Goal: Task Accomplishment & Management: Use online tool/utility

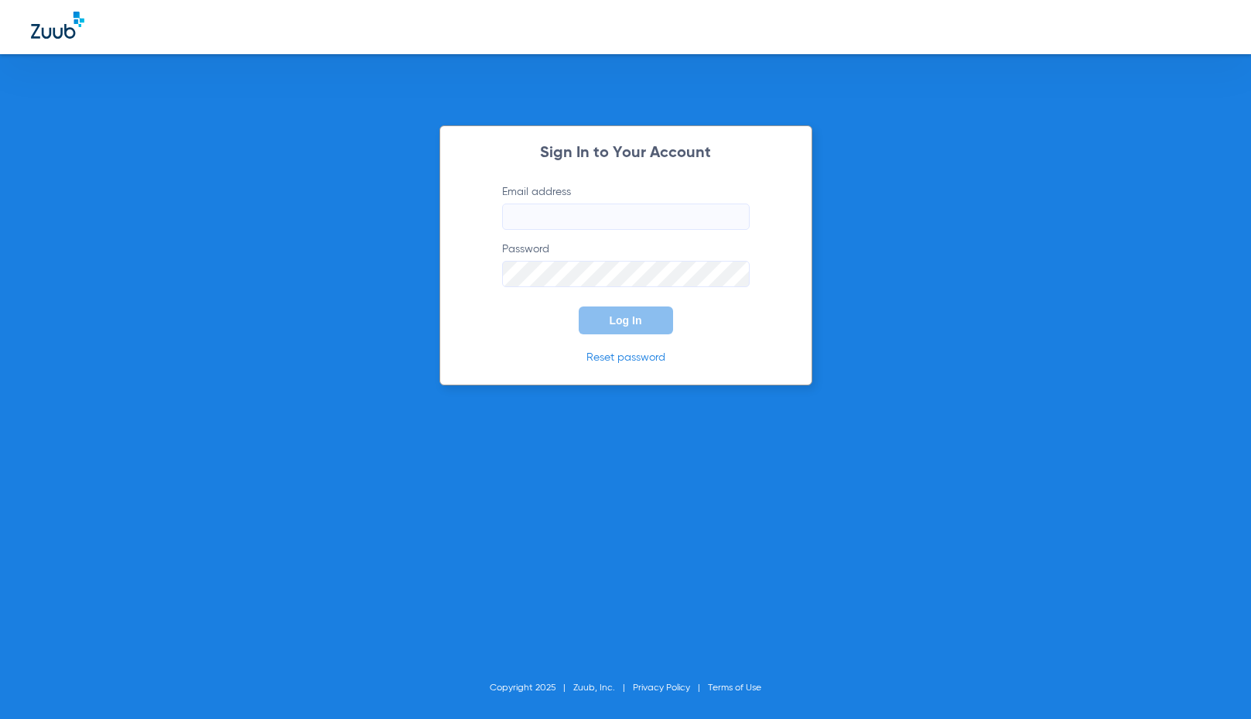
type input "[EMAIL_ADDRESS][DOMAIN_NAME]"
click at [617, 330] on button "Log In" at bounding box center [626, 320] width 94 height 28
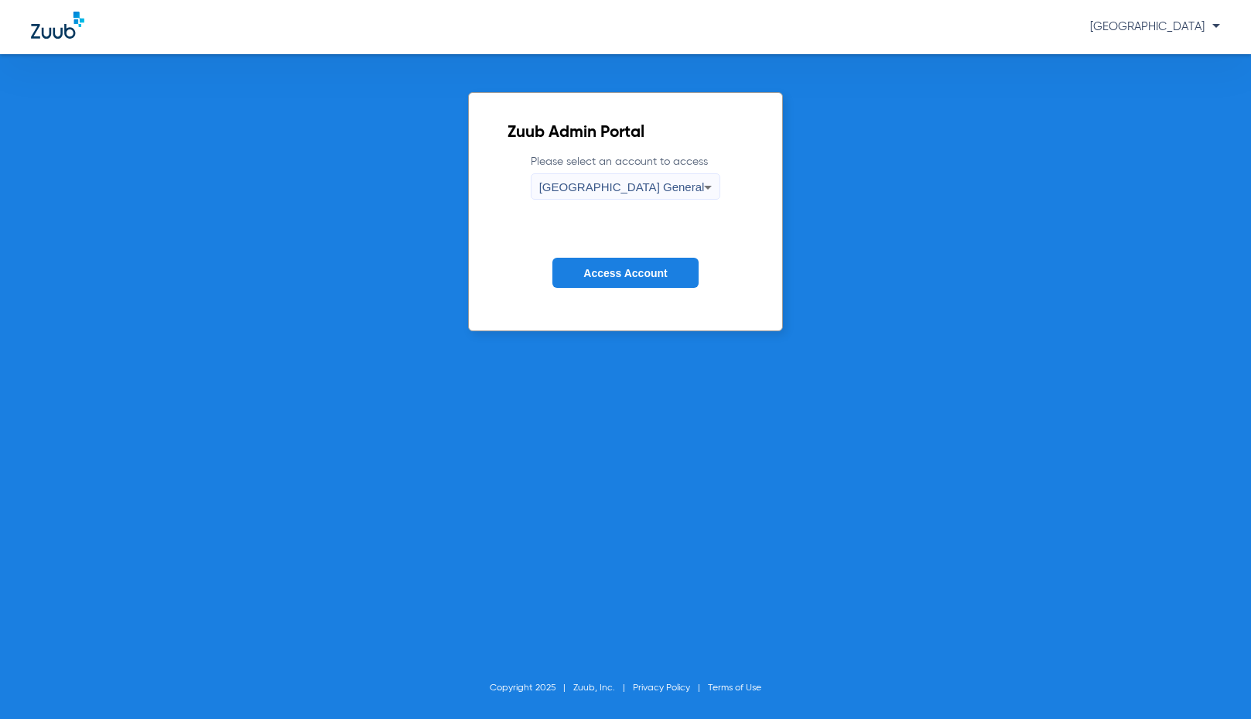
click at [632, 281] on button "Access Account" at bounding box center [624, 273] width 145 height 30
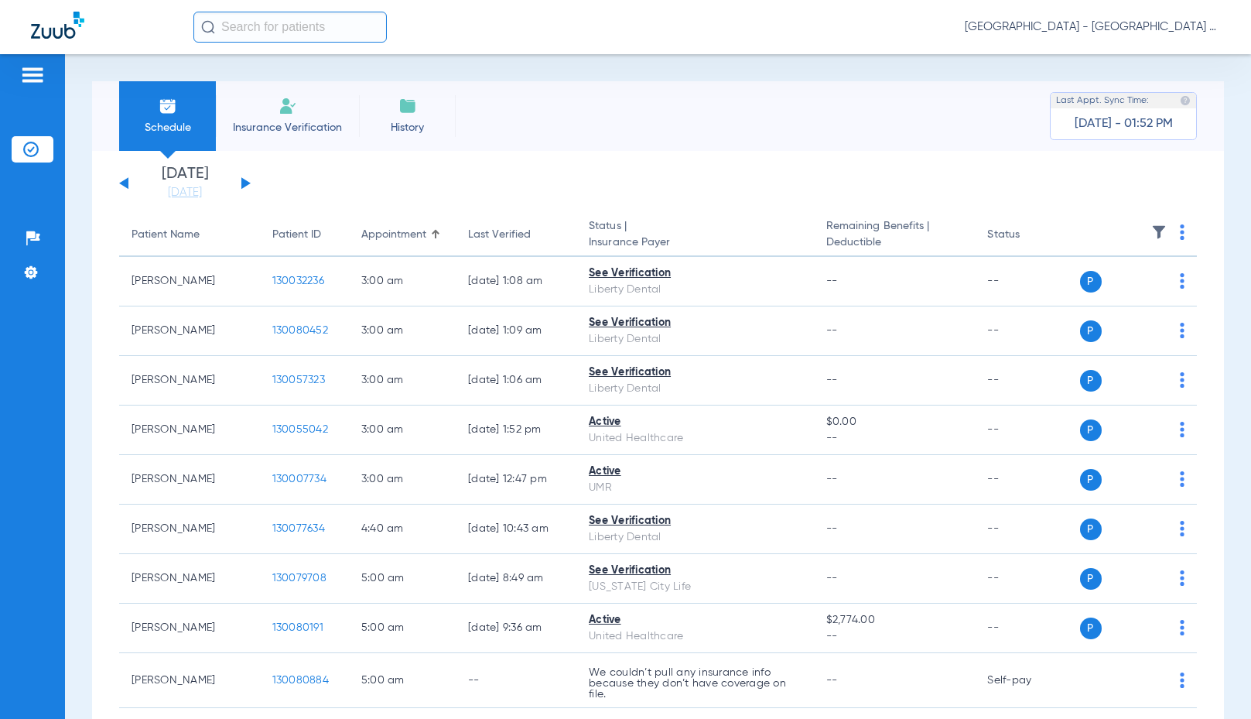
click at [244, 185] on button at bounding box center [245, 183] width 9 height 12
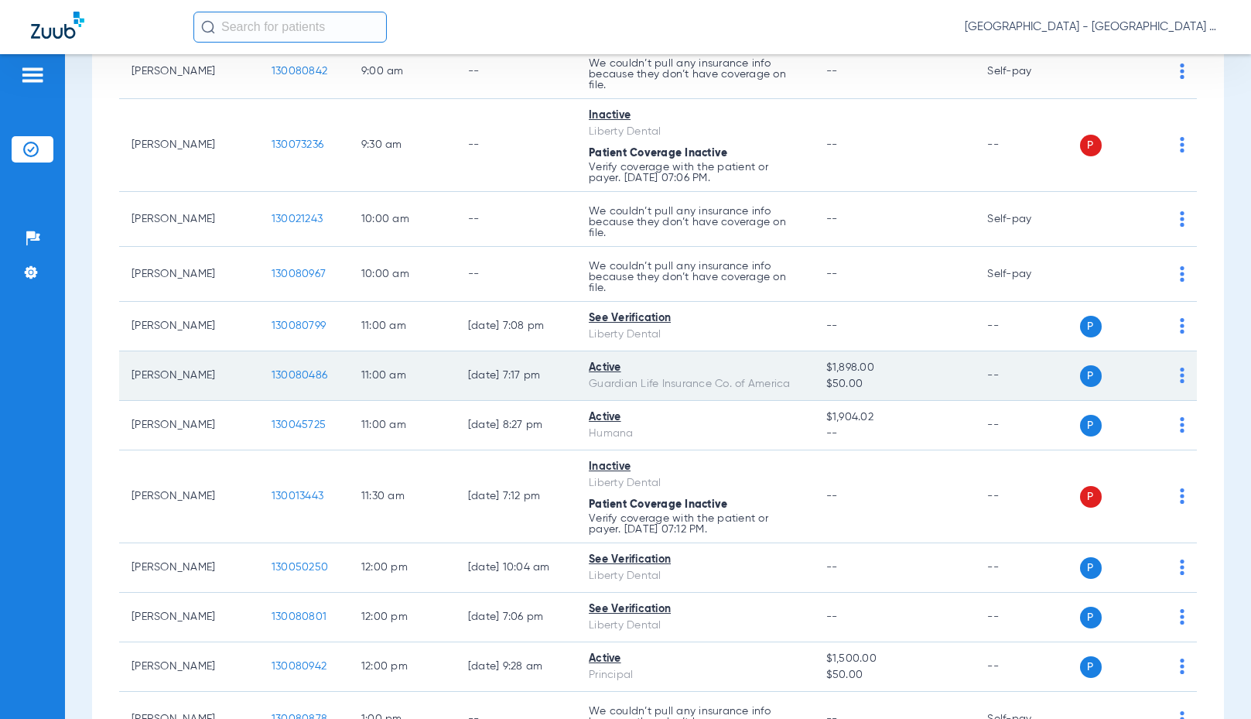
scroll to position [619, 0]
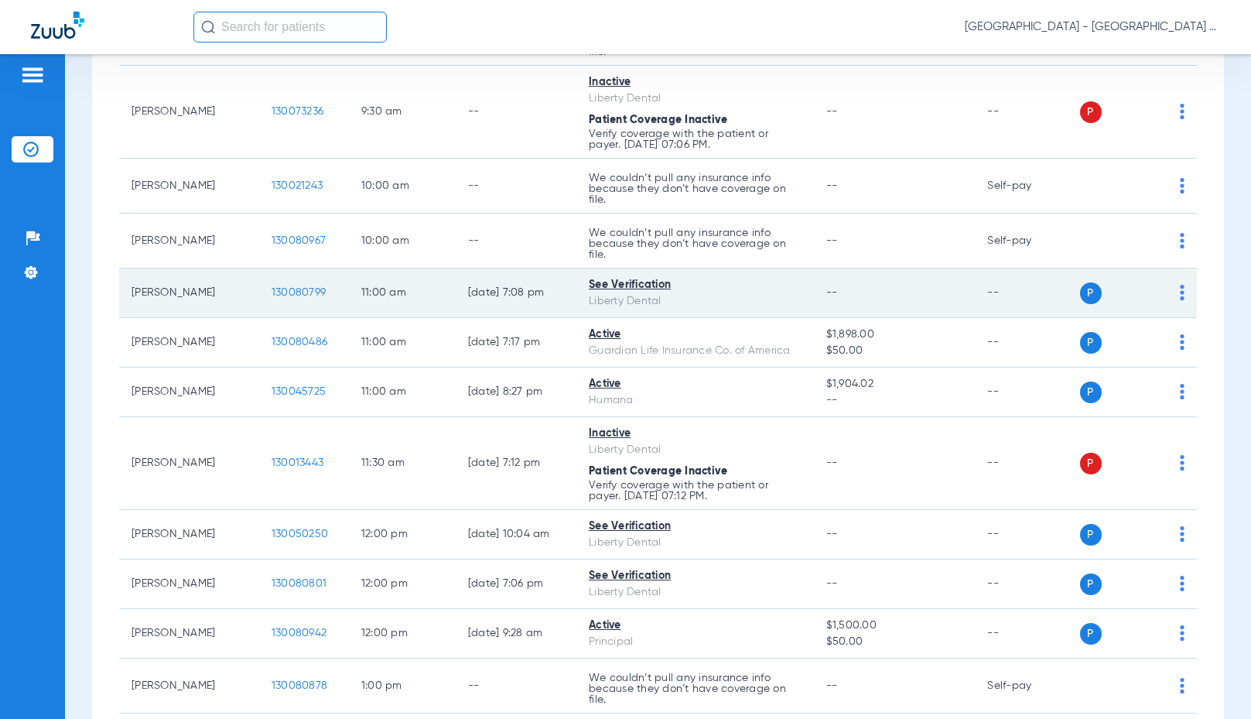
click at [1080, 295] on span "P" at bounding box center [1091, 293] width 22 height 22
click at [1167, 294] on div "P S" at bounding box center [1132, 293] width 105 height 22
click at [1180, 294] on img at bounding box center [1182, 292] width 5 height 15
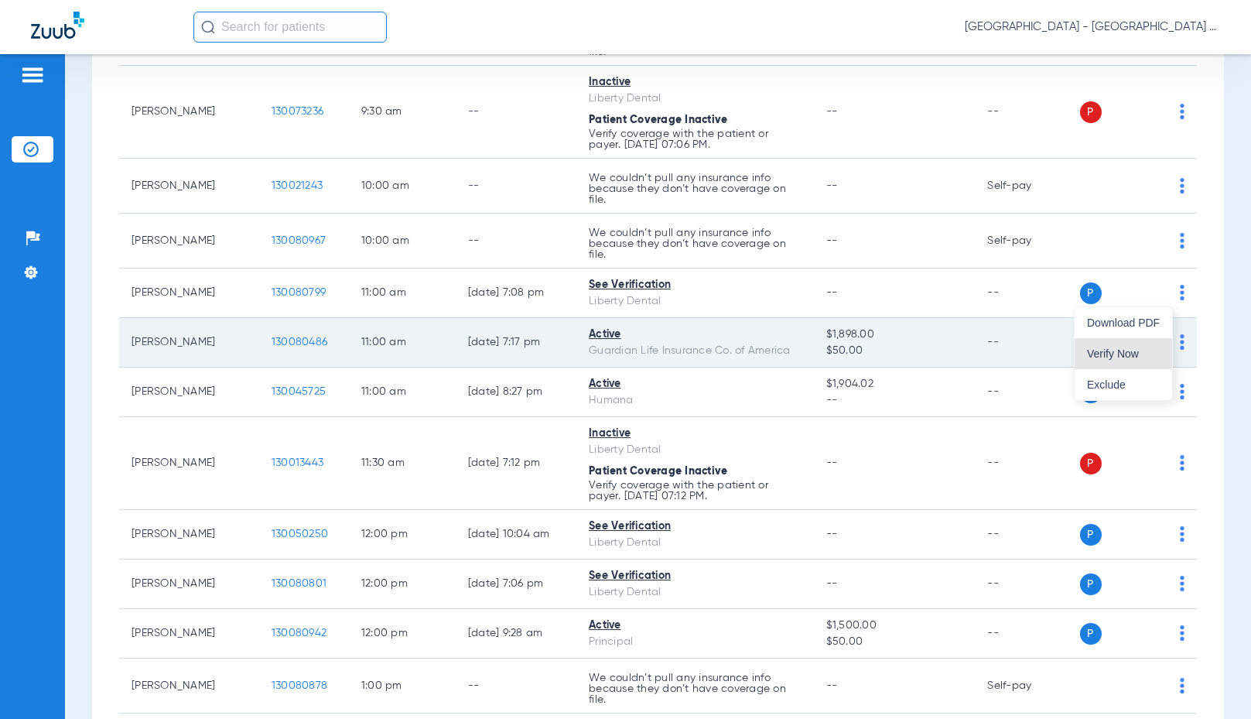
drag, startPoint x: 1103, startPoint y: 352, endPoint x: 1036, endPoint y: 345, distance: 66.9
click at [1098, 354] on span "Verify Now" at bounding box center [1123, 353] width 73 height 11
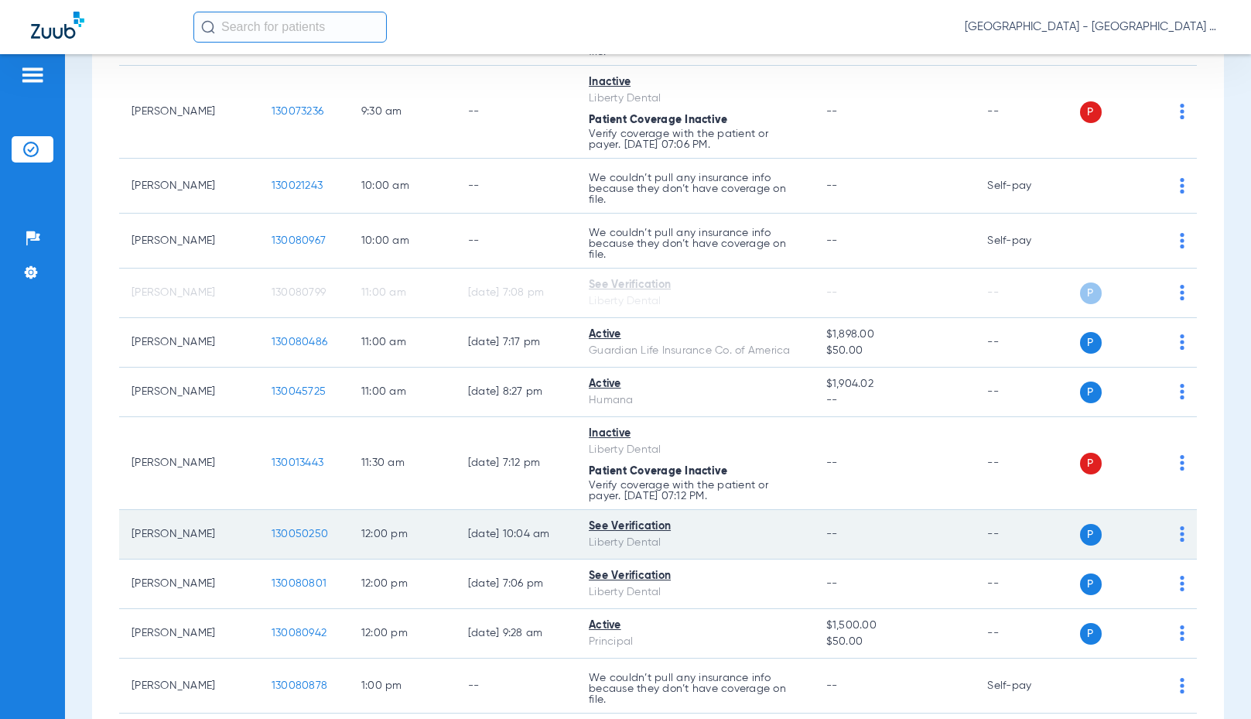
scroll to position [696, 0]
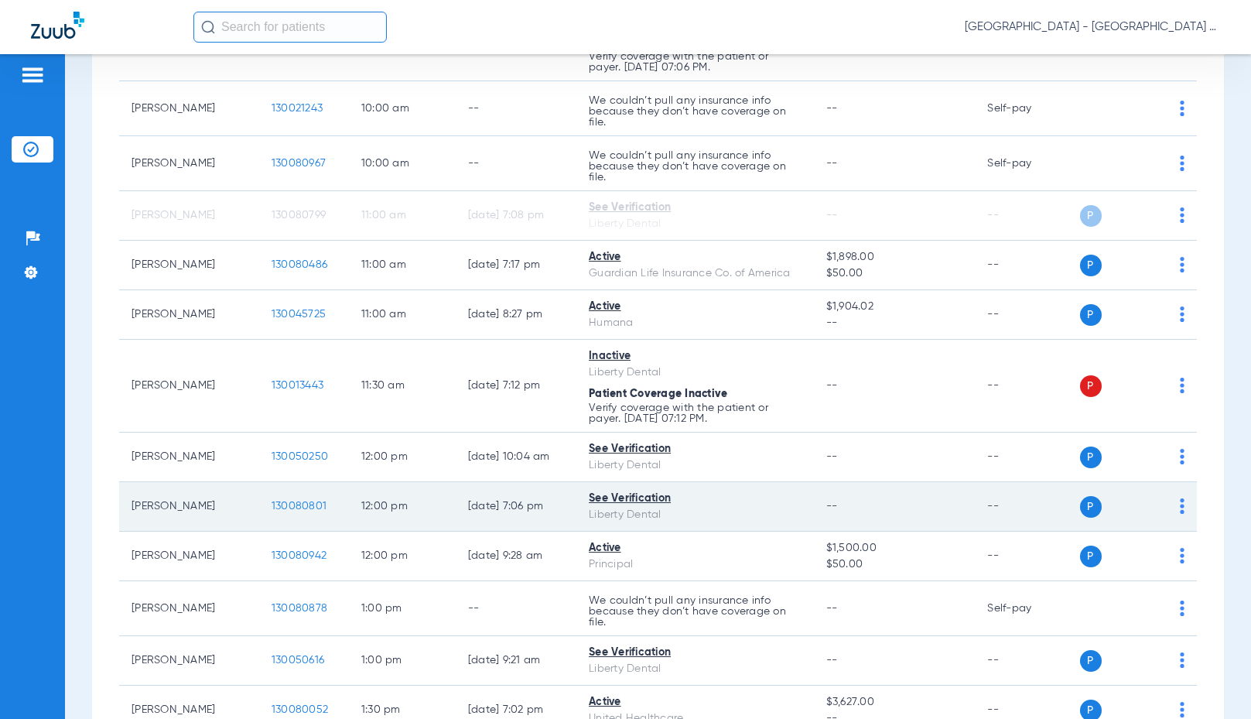
click at [1173, 509] on td "P S" at bounding box center [1139, 507] width 118 height 50
click at [1180, 507] on img at bounding box center [1182, 505] width 5 height 15
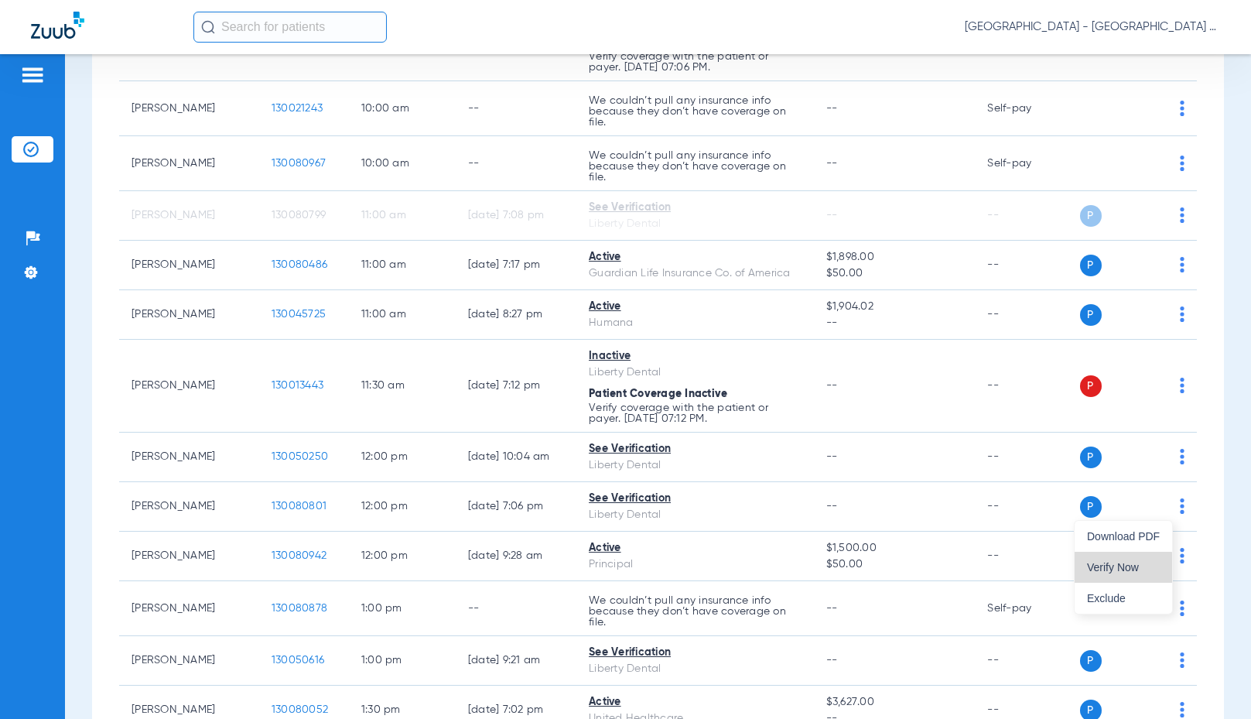
click at [1099, 571] on span "Verify Now" at bounding box center [1123, 567] width 73 height 11
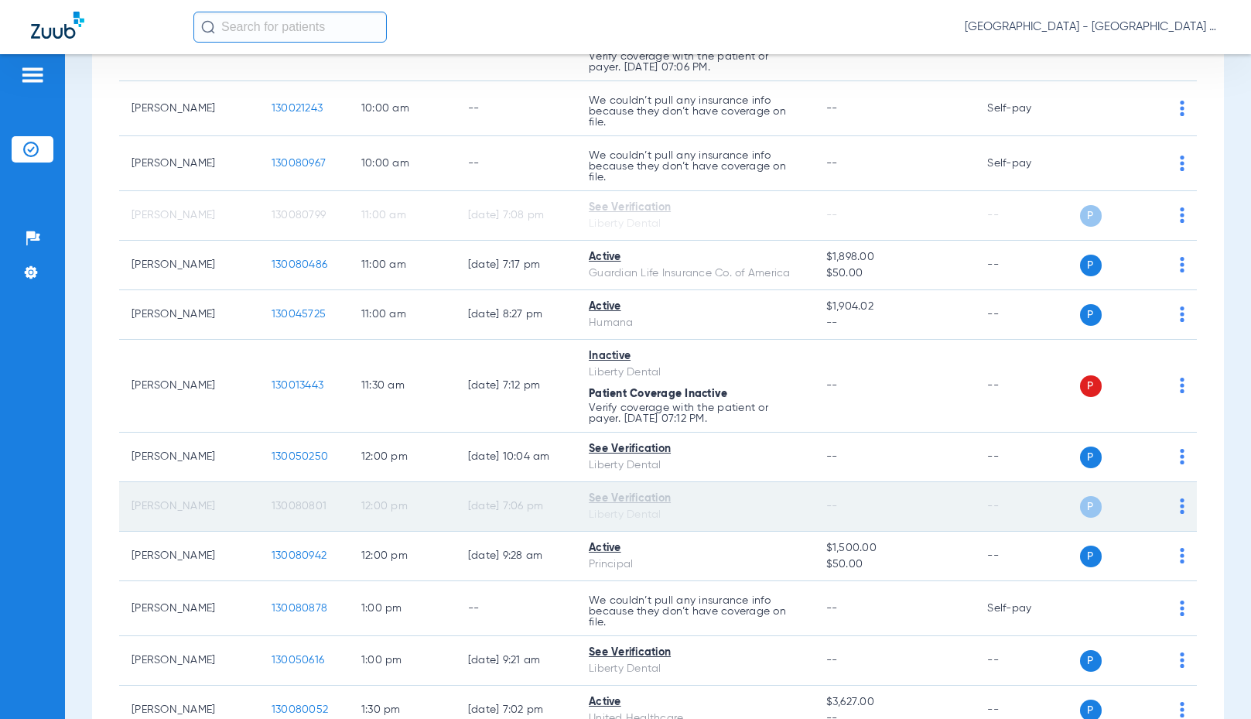
click at [279, 503] on span "130080801" at bounding box center [299, 506] width 55 height 11
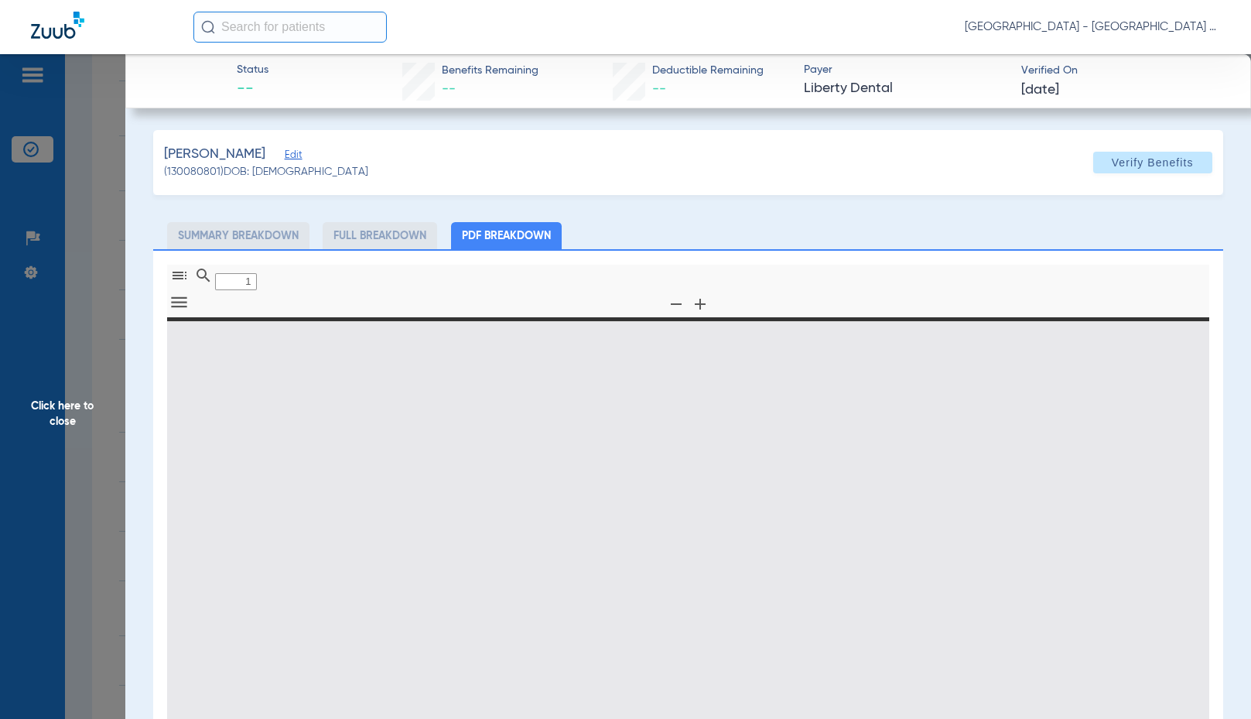
type input "0"
select select "page-width"
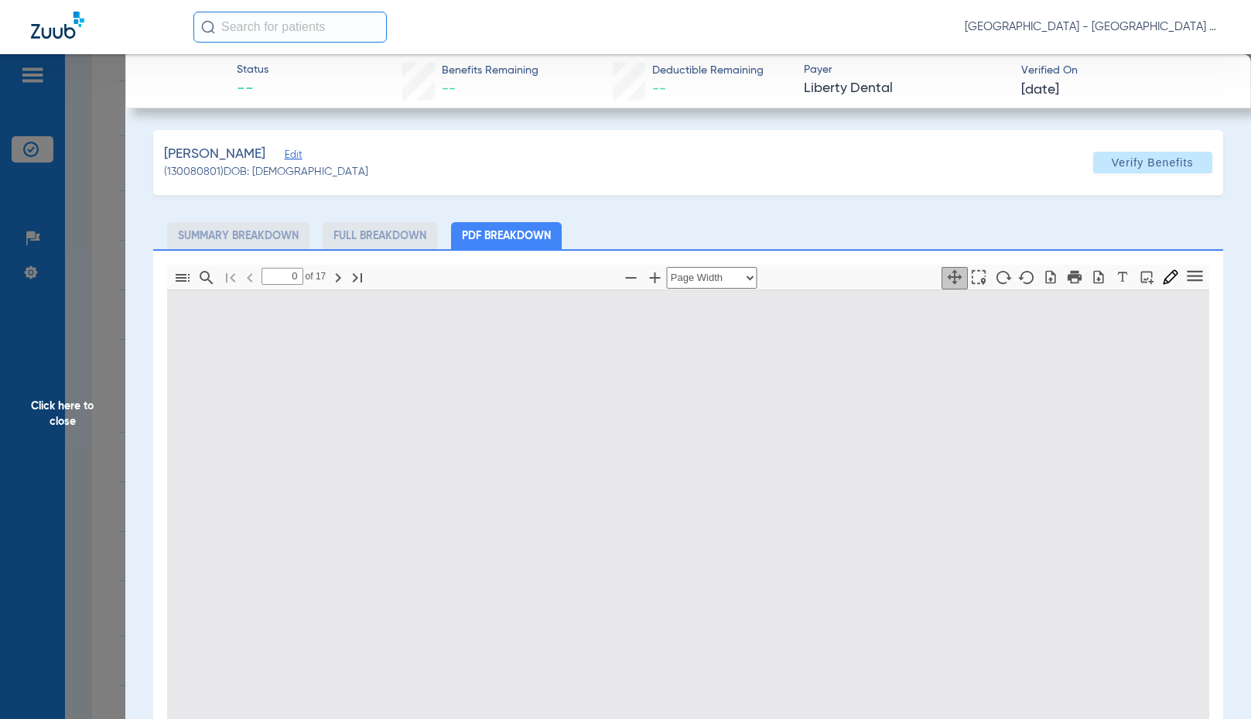
type input "1"
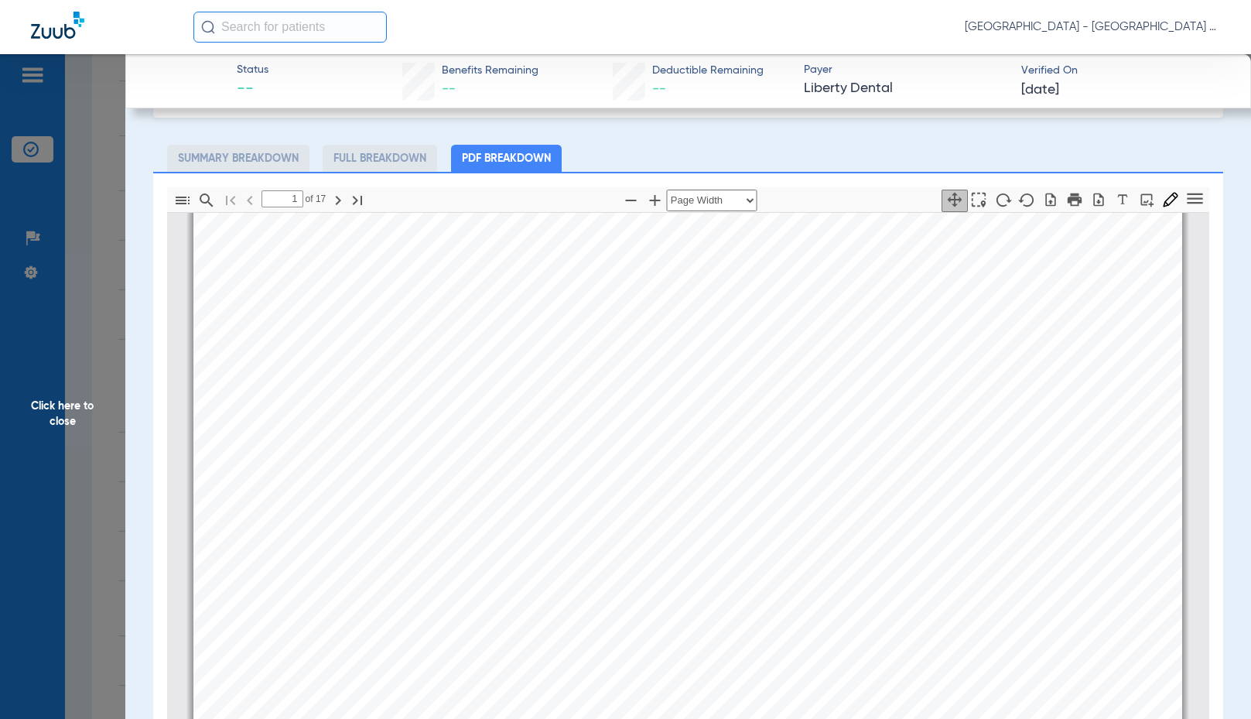
scroll to position [155, 0]
